Goal: Find specific page/section

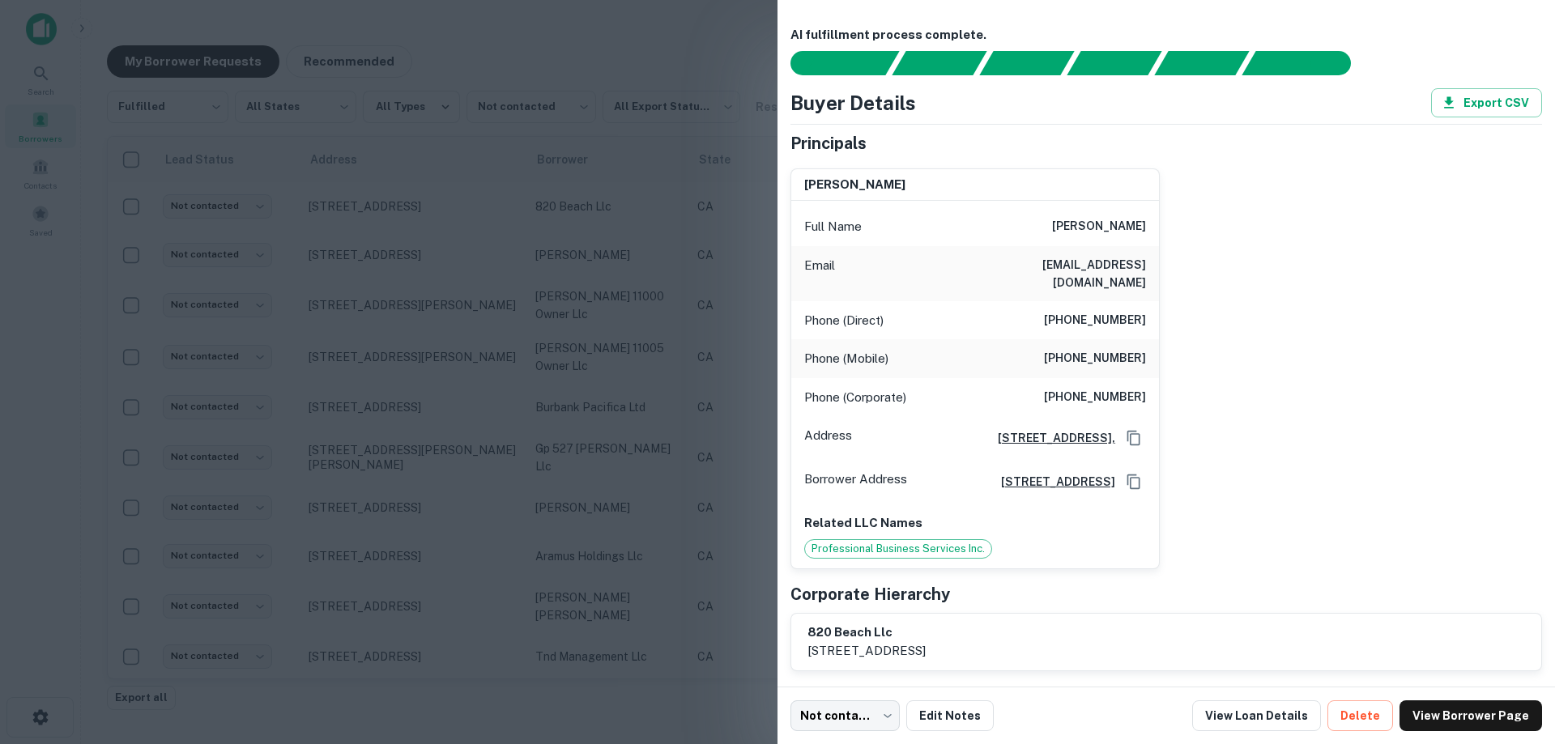
click at [472, 202] on div at bounding box center [777, 372] width 1555 height 744
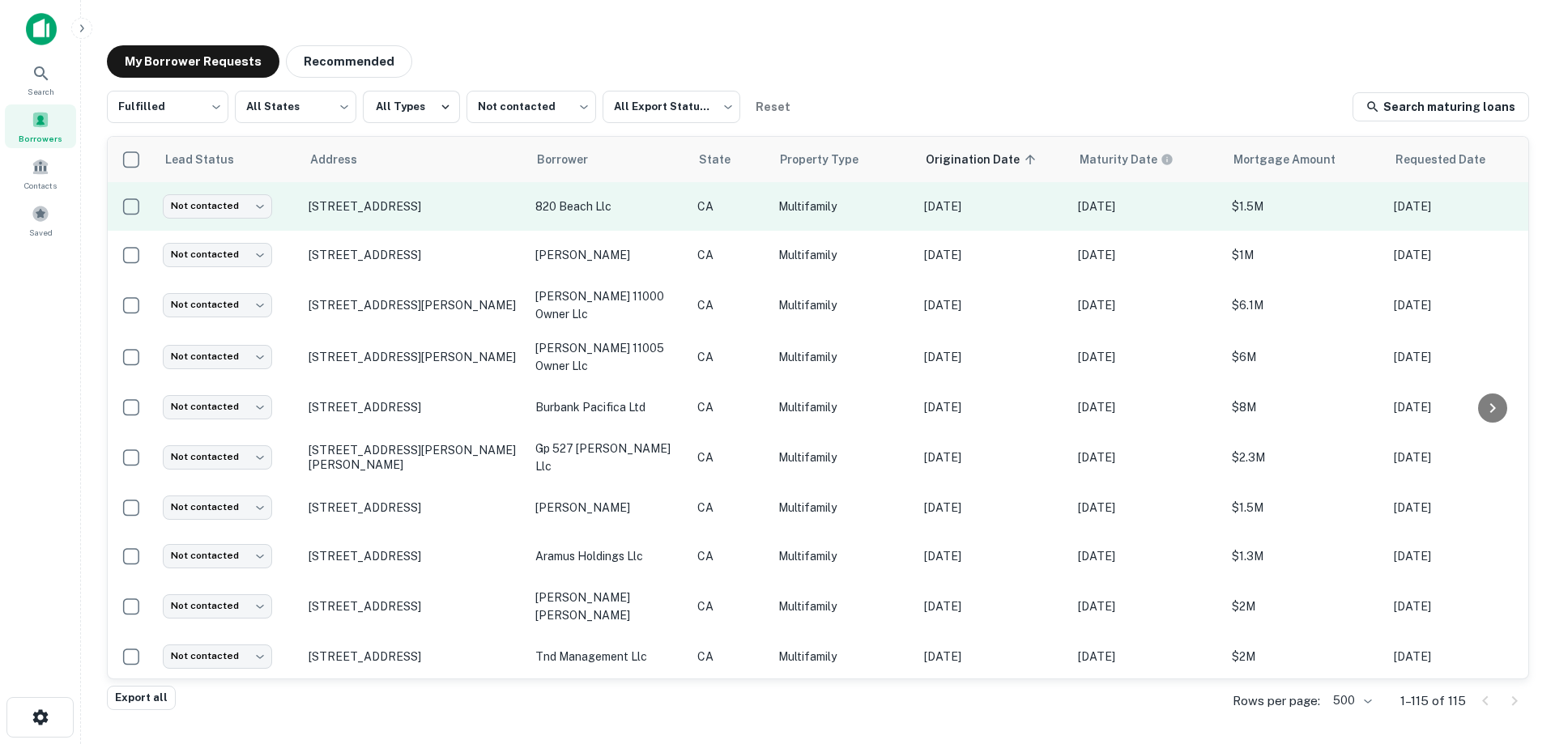
click at [649, 208] on p "820 beach llc" at bounding box center [608, 207] width 146 height 18
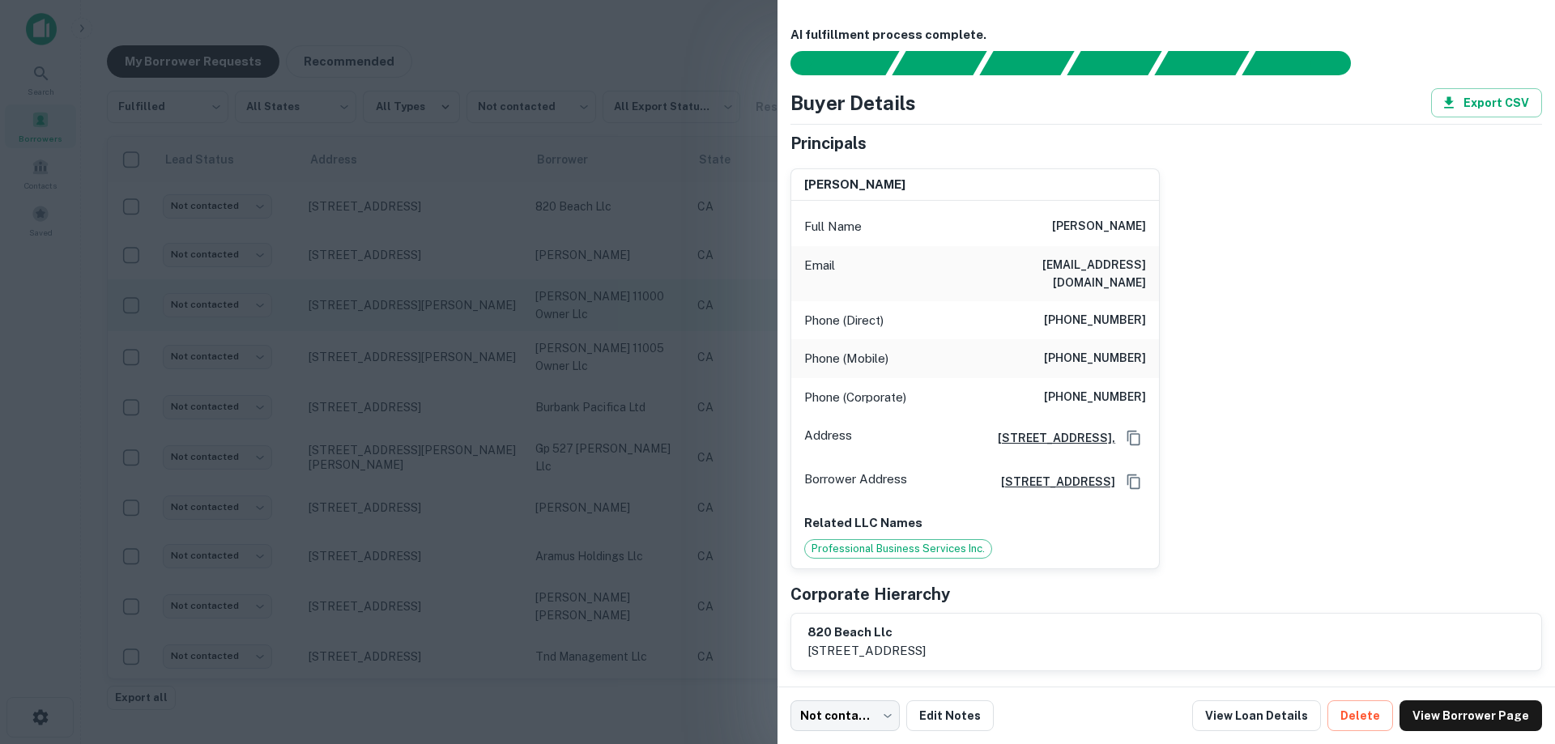
drag, startPoint x: 522, startPoint y: 327, endPoint x: 454, endPoint y: 332, distance: 68.2
click at [522, 327] on div at bounding box center [777, 372] width 1555 height 744
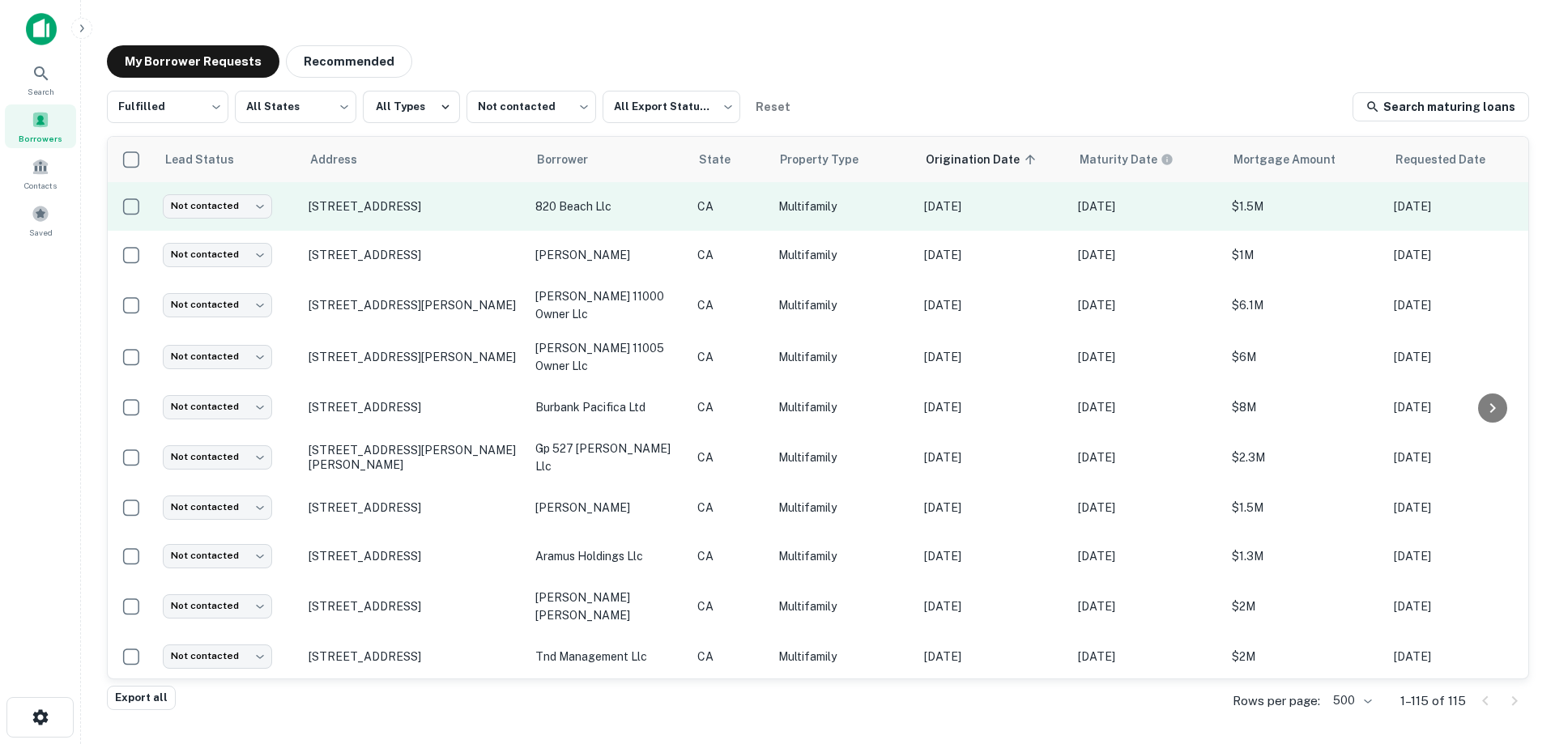
click at [628, 214] on p "820 beach llc" at bounding box center [608, 207] width 146 height 18
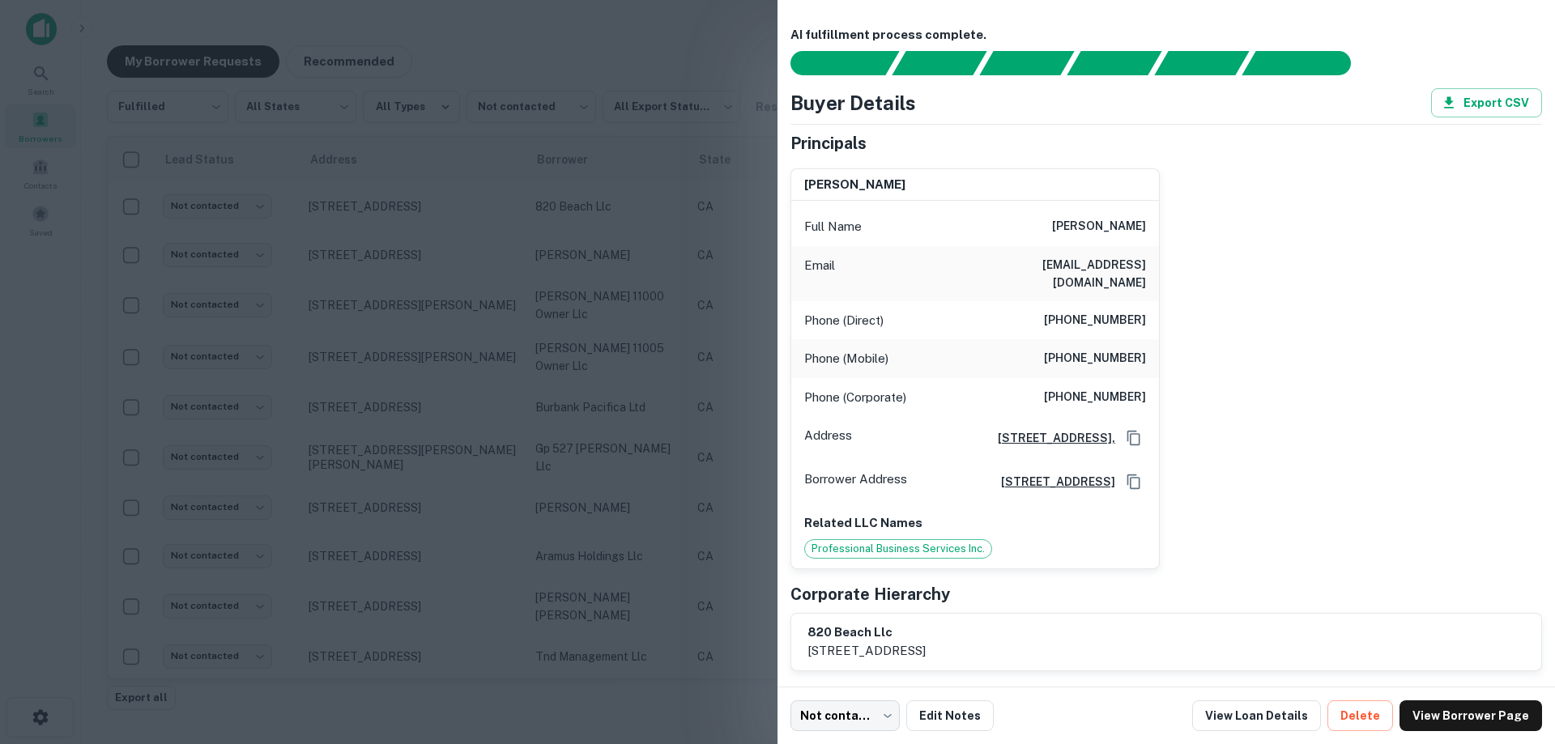
click at [524, 299] on div at bounding box center [777, 372] width 1555 height 744
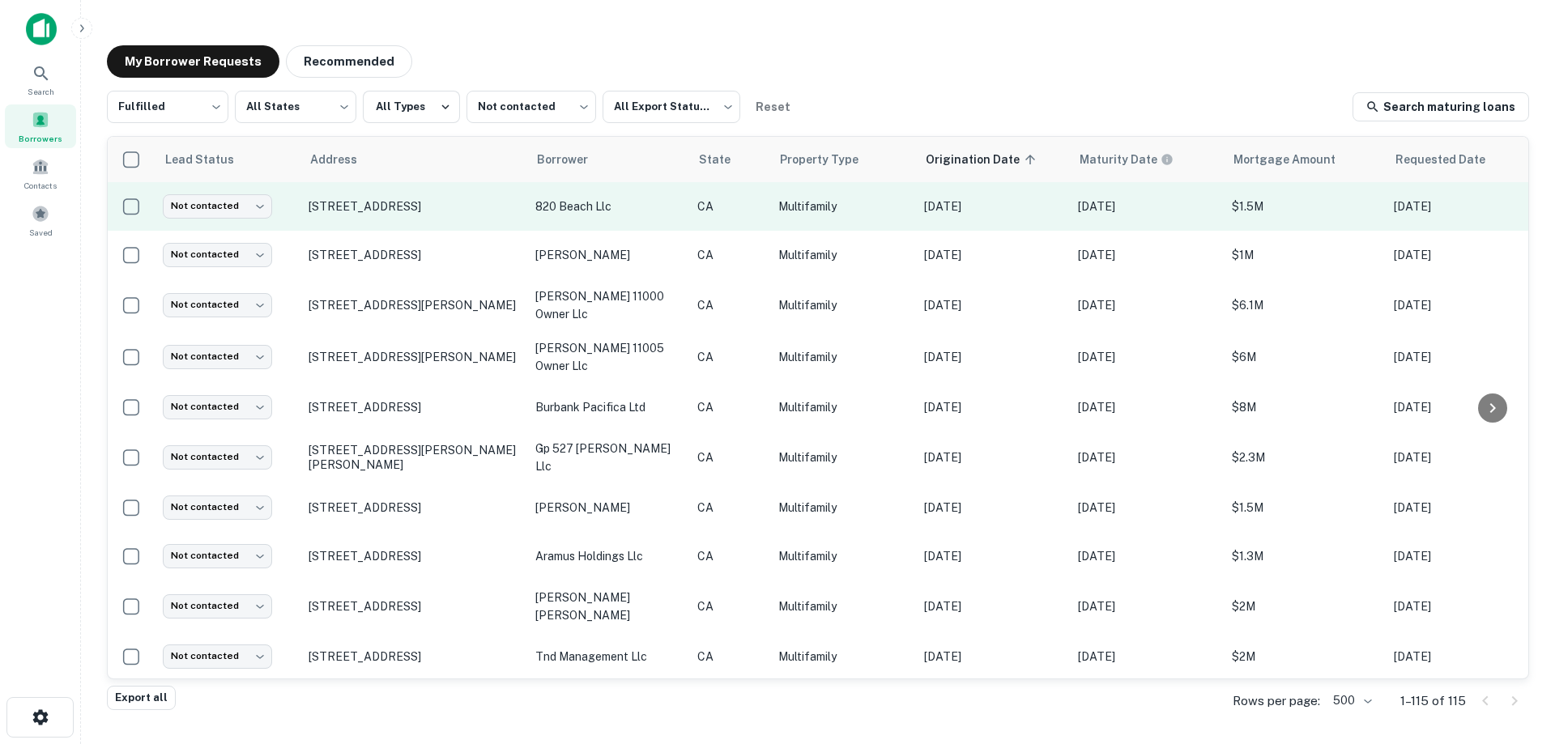
click at [628, 231] on td "820 beach llc" at bounding box center [608, 206] width 162 height 49
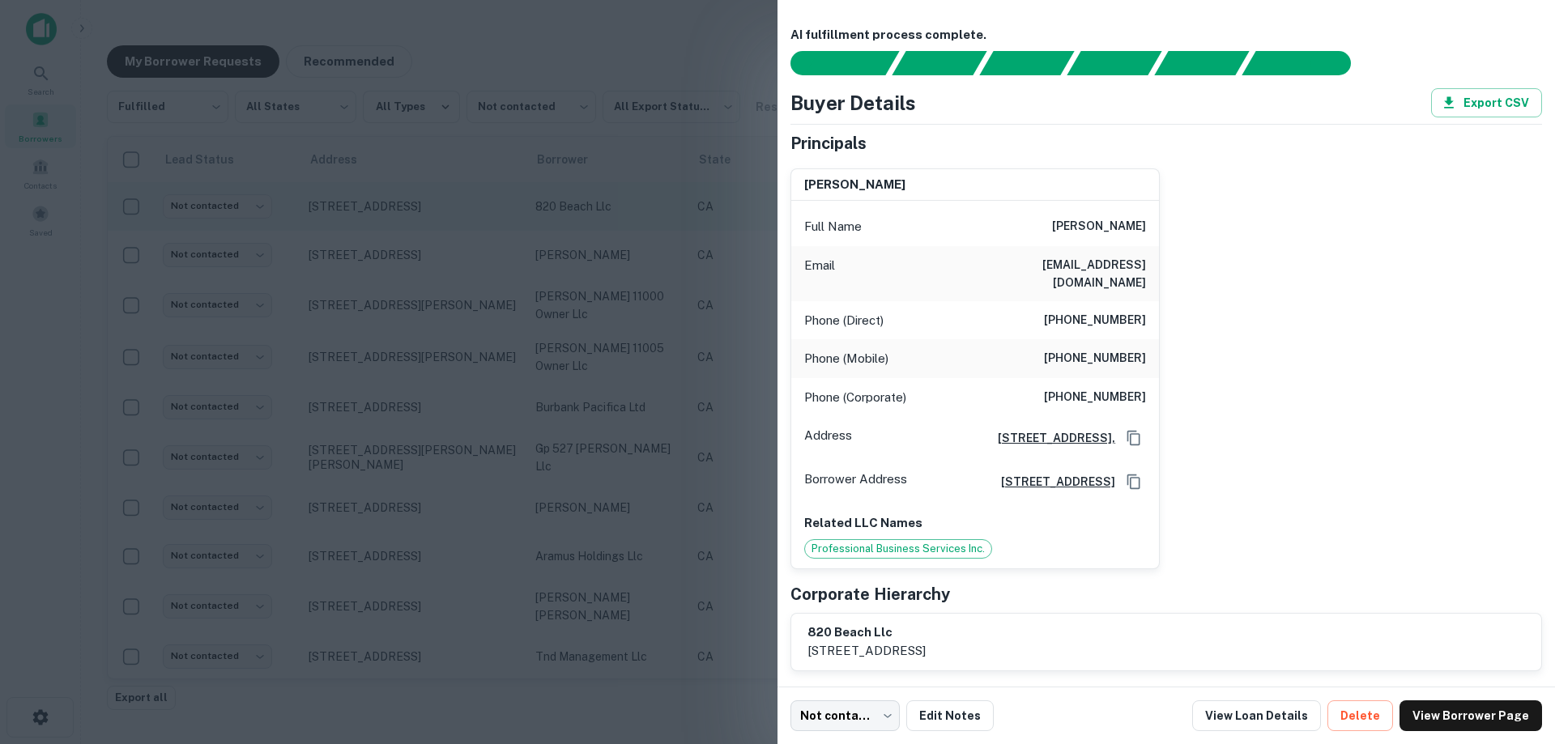
drag, startPoint x: 564, startPoint y: 247, endPoint x: 560, endPoint y: 233, distance: 14.4
click at [564, 247] on div at bounding box center [777, 372] width 1555 height 744
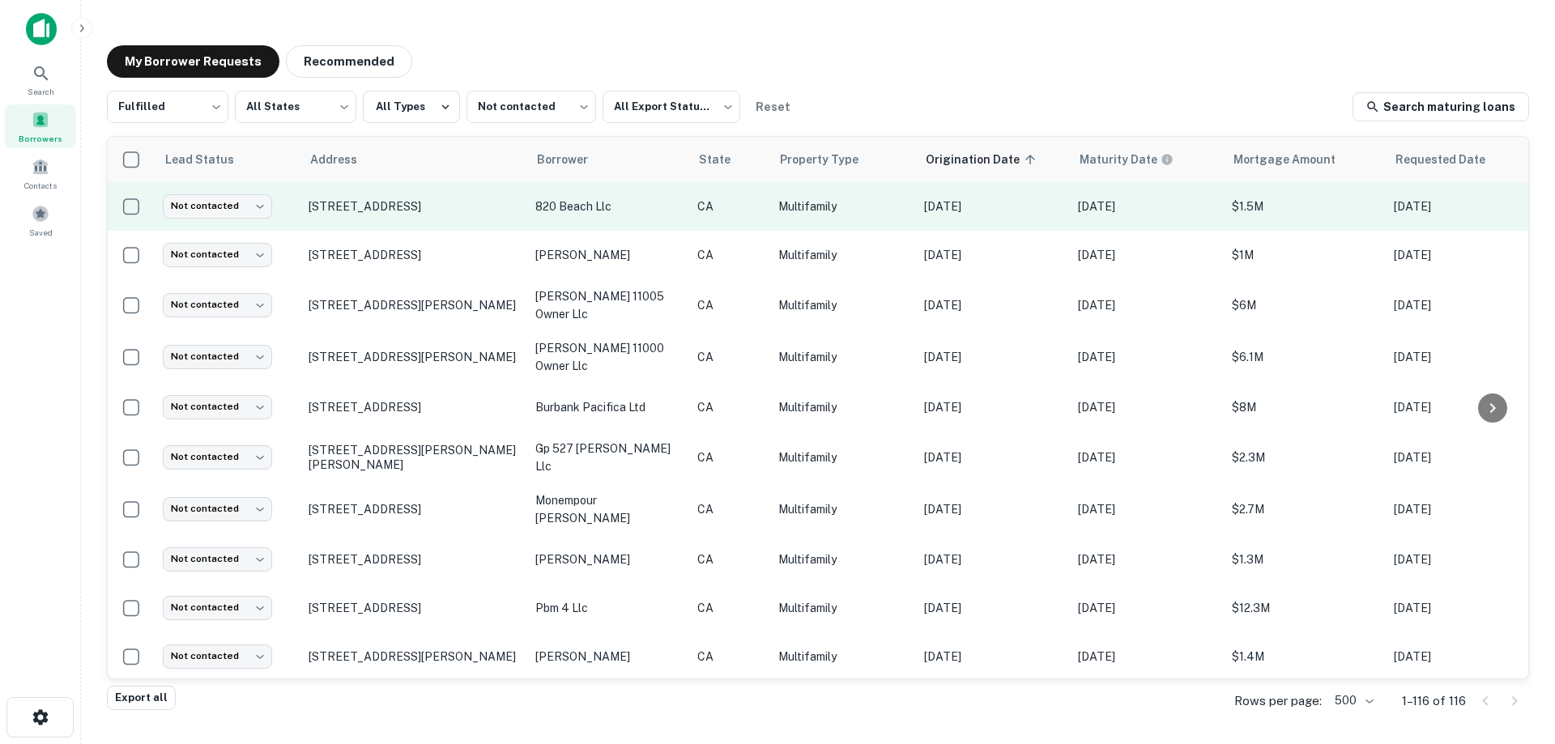
click at [642, 230] on td "820 beach llc" at bounding box center [608, 206] width 162 height 49
